Goal: Task Accomplishment & Management: Manage account settings

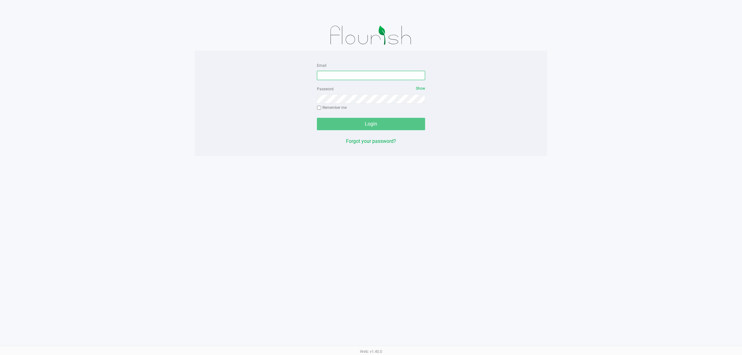
click at [330, 76] on input "Email" at bounding box center [371, 75] width 108 height 9
type input "dbayless@liveparallel.com"
click at [317, 118] on button "Login" at bounding box center [371, 124] width 108 height 12
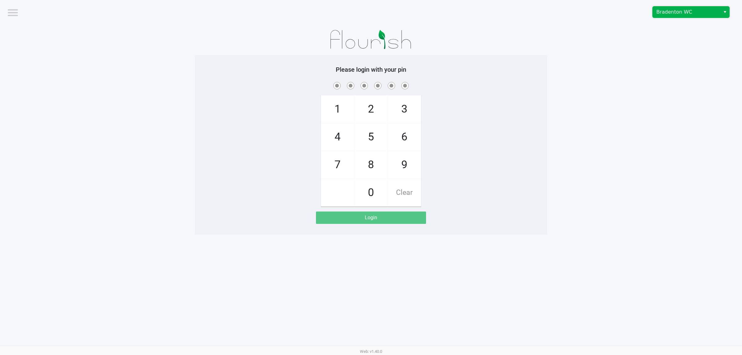
click at [679, 13] on span "Bradenton WC" at bounding box center [686, 11] width 60 height 7
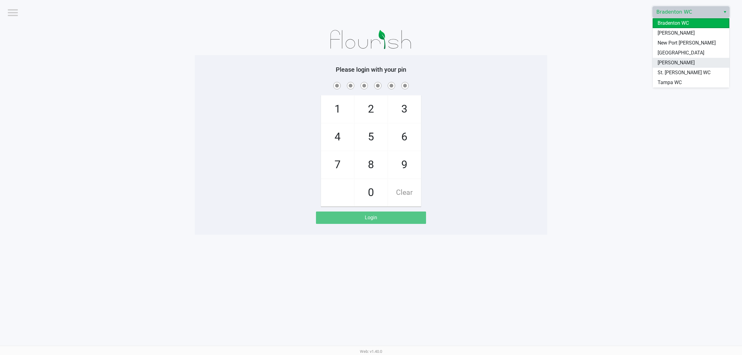
click at [668, 62] on span "Sebring WC" at bounding box center [676, 62] width 37 height 7
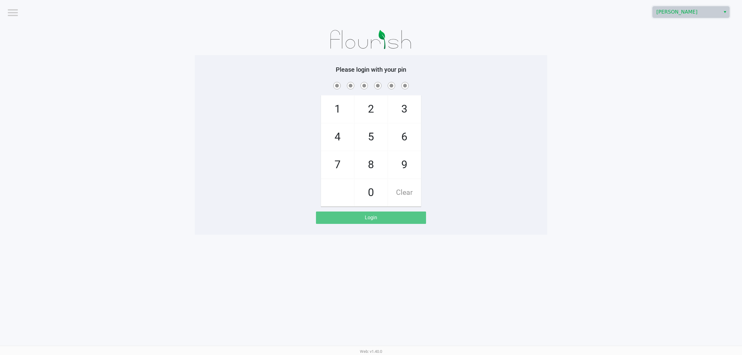
click at [631, 120] on app-pos-login-wrapper "Logout Sebring WC Please login with your pin 1 4 7 2 5 8 0 3 6 9 Clear Login" at bounding box center [371, 117] width 742 height 235
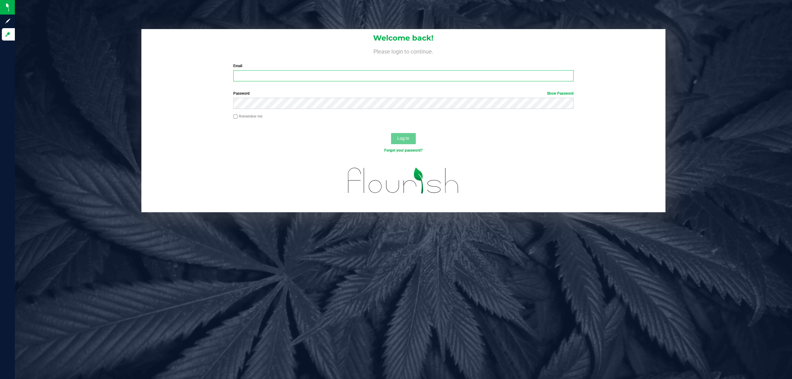
click at [446, 76] on input "Email" at bounding box center [403, 75] width 340 height 11
click at [391, 133] on button "Log In" at bounding box center [403, 138] width 25 height 11
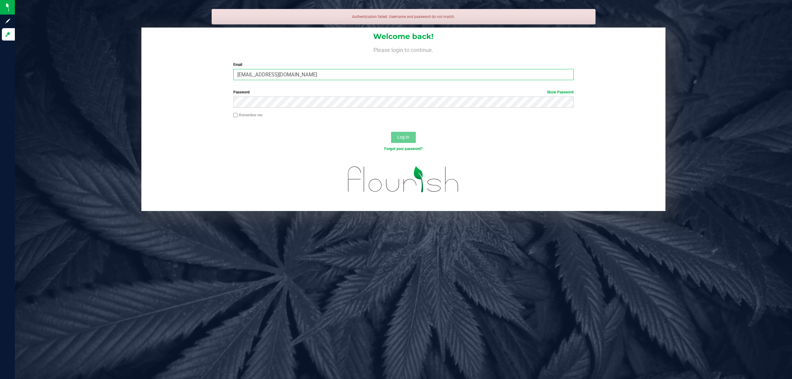
click at [252, 74] on input "[EMAIL_ADDRESS][DOMAIN_NAME]" at bounding box center [403, 74] width 340 height 11
type input "[EMAIL_ADDRESS][DOMAIN_NAME]"
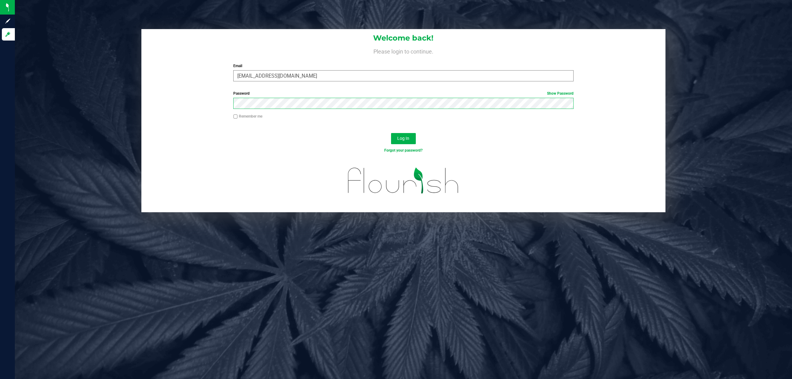
click at [391, 133] on button "Log In" at bounding box center [403, 138] width 25 height 11
